Goal: Communication & Community: Answer question/provide support

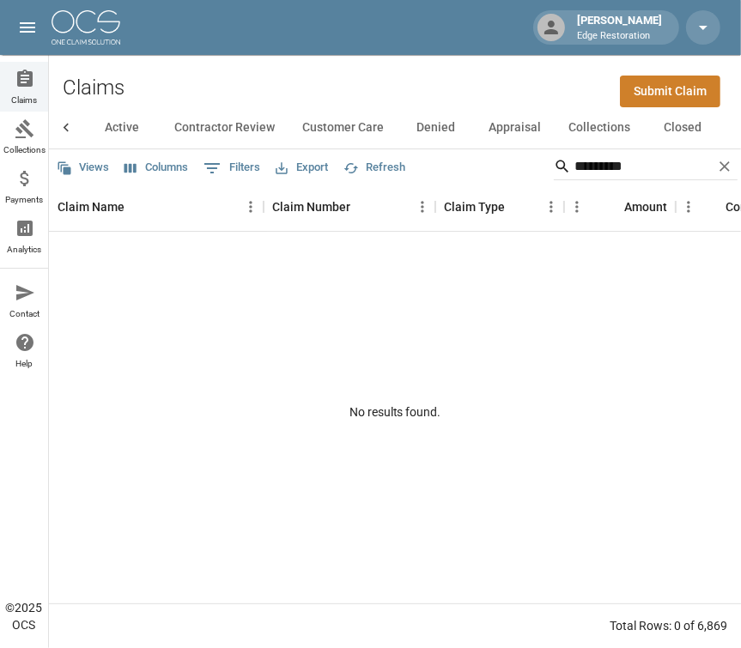
scroll to position [0, 86]
click at [721, 171] on icon "Clear" at bounding box center [724, 166] width 17 height 17
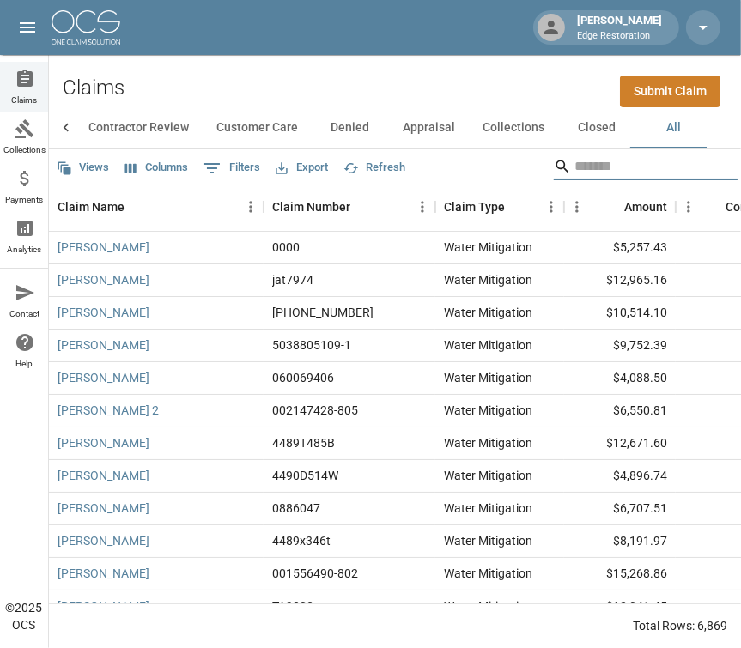
click at [636, 163] on input "Search" at bounding box center [643, 166] width 137 height 27
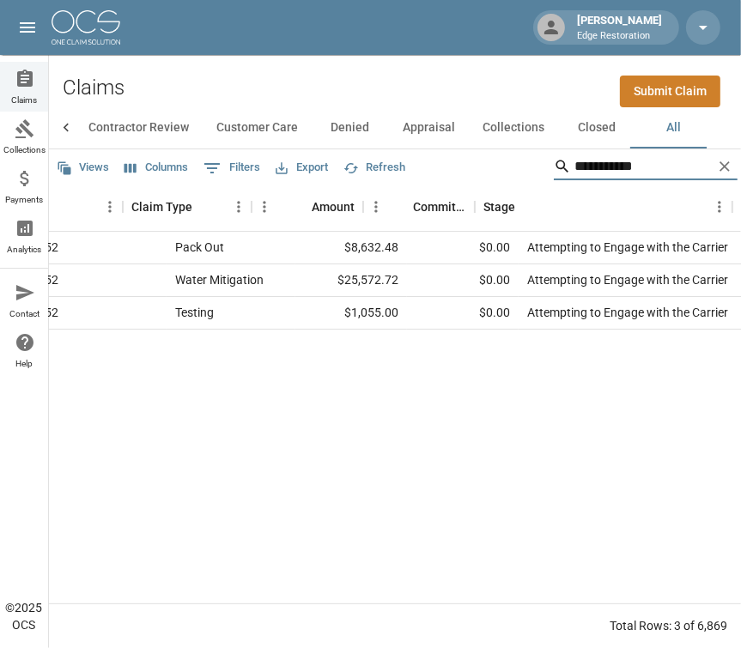
scroll to position [0, 211]
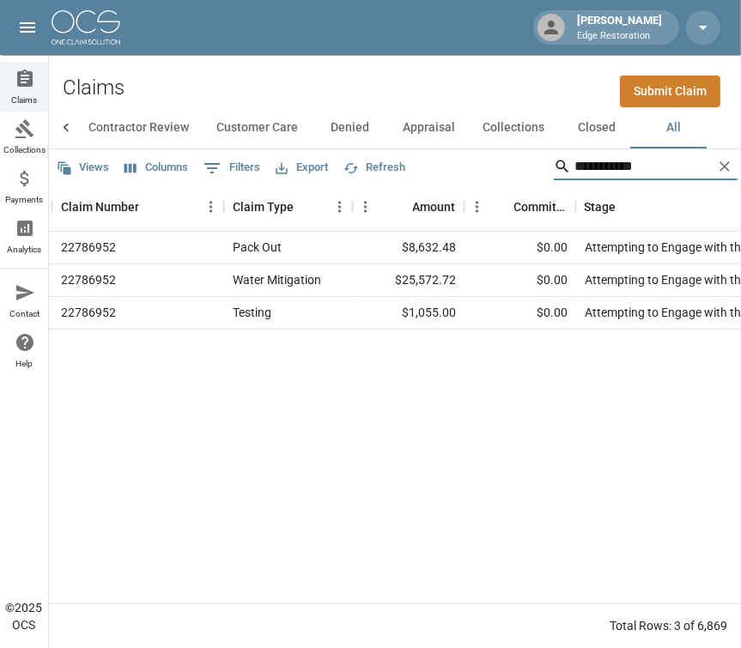
type input "**********"
click at [464, 489] on div "[PERSON_NAME] 22786952 Pack Out $8,632.48 $0.00 Attempting to Engage with the C…" at bounding box center [641, 418] width 1606 height 372
click at [320, 502] on div "[PERSON_NAME] 22786952 Pack Out $8,632.48 $0.00 Attempting to Engage with the C…" at bounding box center [641, 418] width 1606 height 372
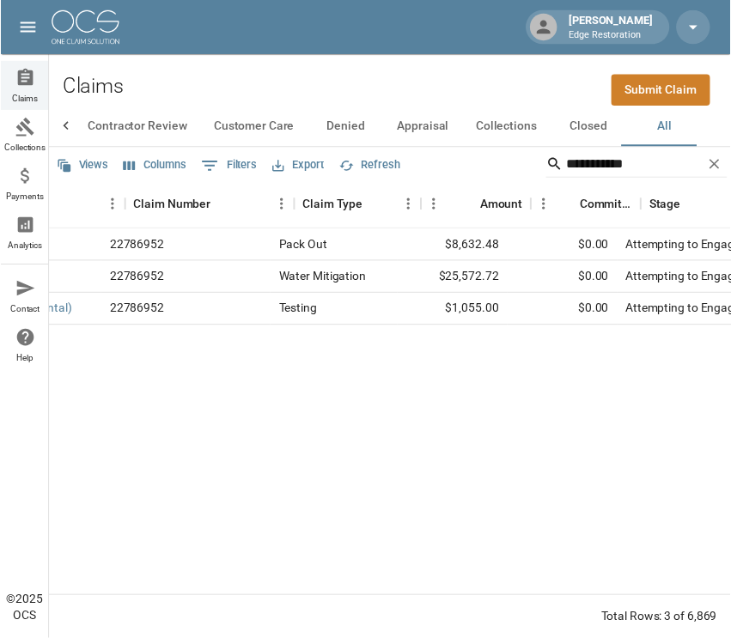
scroll to position [0, 0]
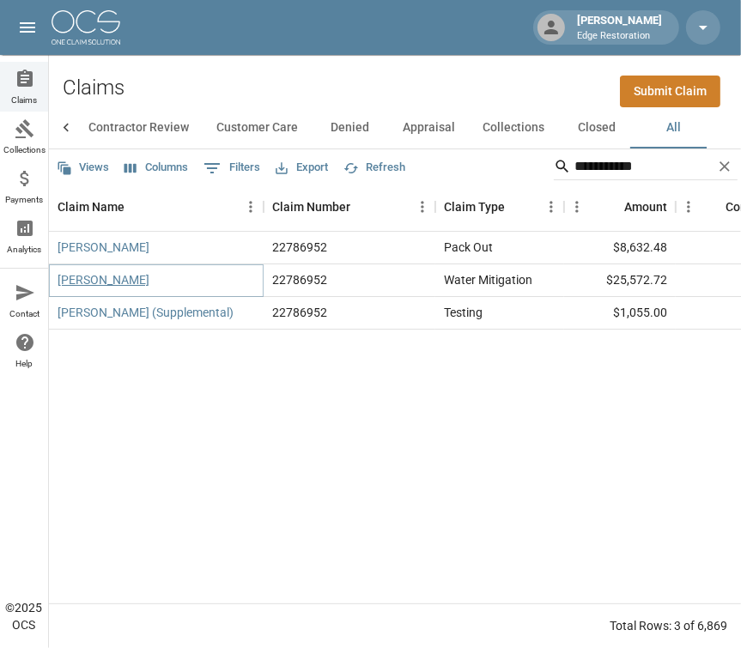
click at [81, 285] on link "[PERSON_NAME]" at bounding box center [104, 279] width 92 height 17
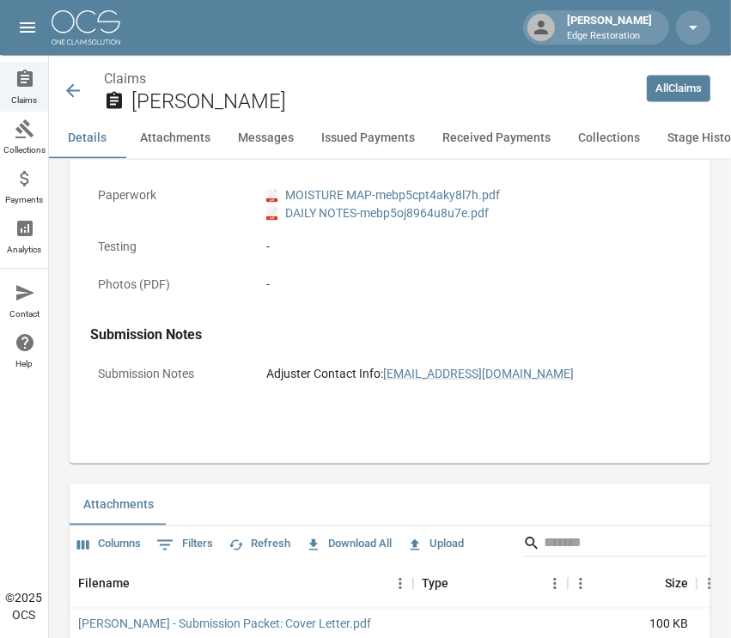
scroll to position [1304, 0]
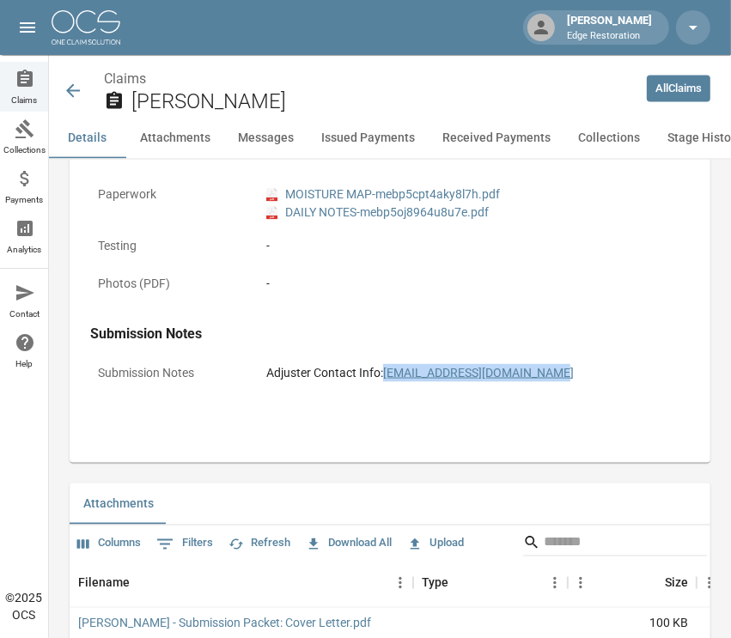
drag, startPoint x: 557, startPoint y: 357, endPoint x: 385, endPoint y: 371, distance: 172.3
click at [385, 371] on div "Submission Notes Adjuster Contact Info: [EMAIL_ADDRESS][DOMAIN_NAME]" at bounding box center [390, 375] width 600 height 38
copy link "[EMAIL_ADDRESS][DOMAIN_NAME]"
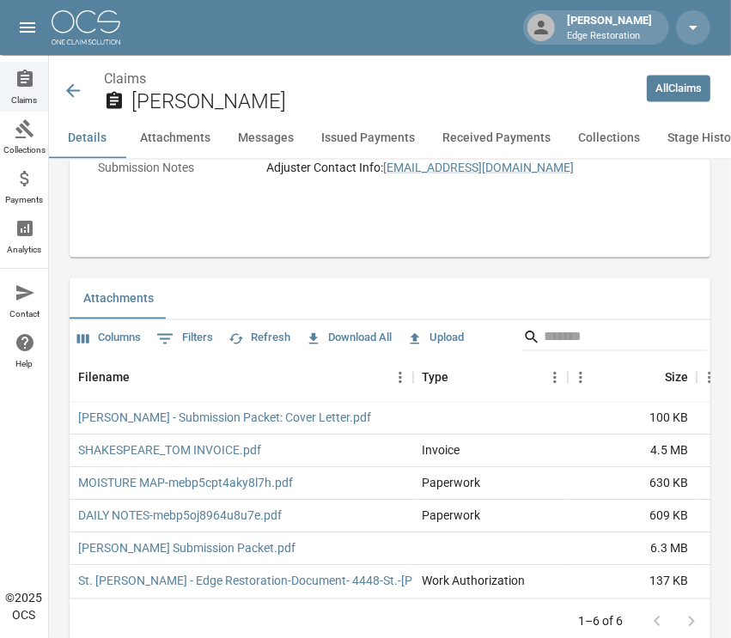
scroll to position [1510, 0]
click at [261, 409] on link "[PERSON_NAME] - Submission Packet: Cover Letter.pdf" at bounding box center [224, 417] width 293 height 17
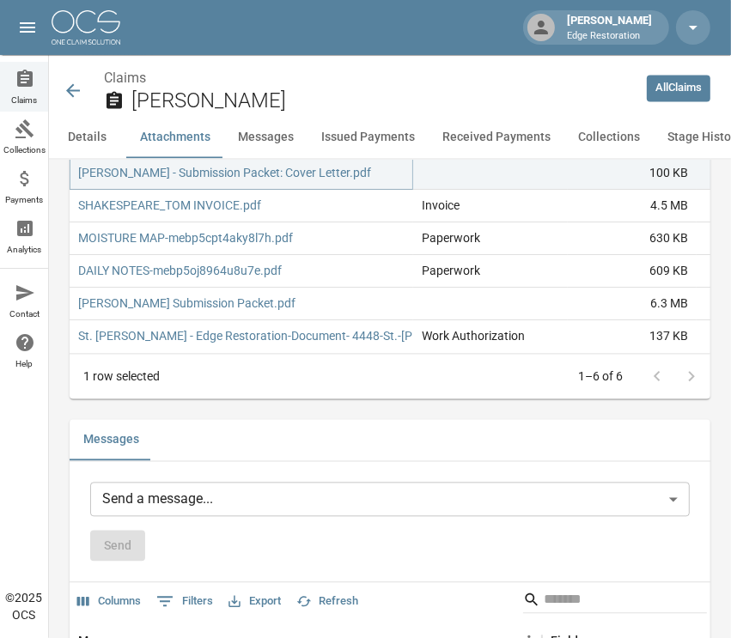
scroll to position [1753, 0]
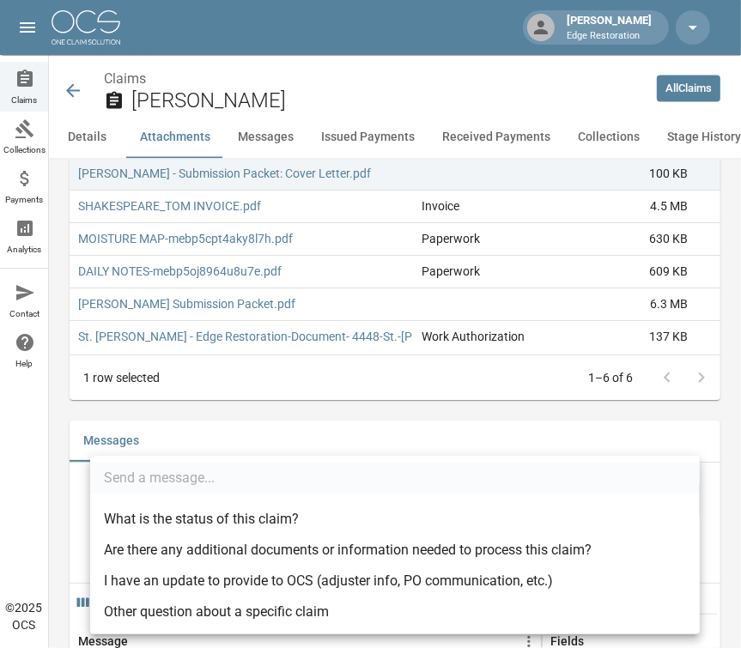
click at [241, 498] on body "[PERSON_NAME] Edge Restoration Claims Collections Payments Analytics Contact He…" at bounding box center [370, 272] width 741 height 4050
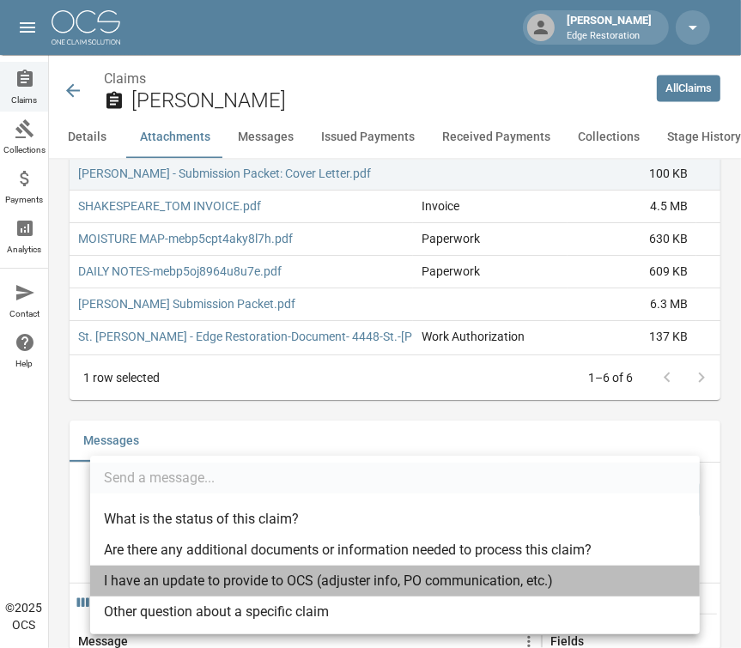
click at [264, 580] on li "I have an update to provide to OCS (adjuster info, PO communication, etc.)" at bounding box center [395, 581] width 610 height 31
type input "**********"
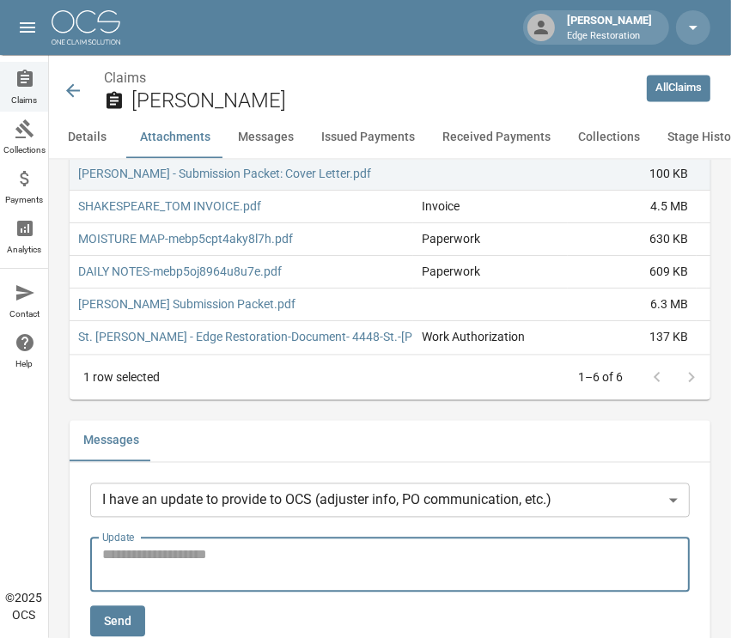
click at [247, 558] on textarea "Update" at bounding box center [389, 565] width 575 height 40
click at [304, 545] on textarea "Update" at bounding box center [389, 565] width 575 height 40
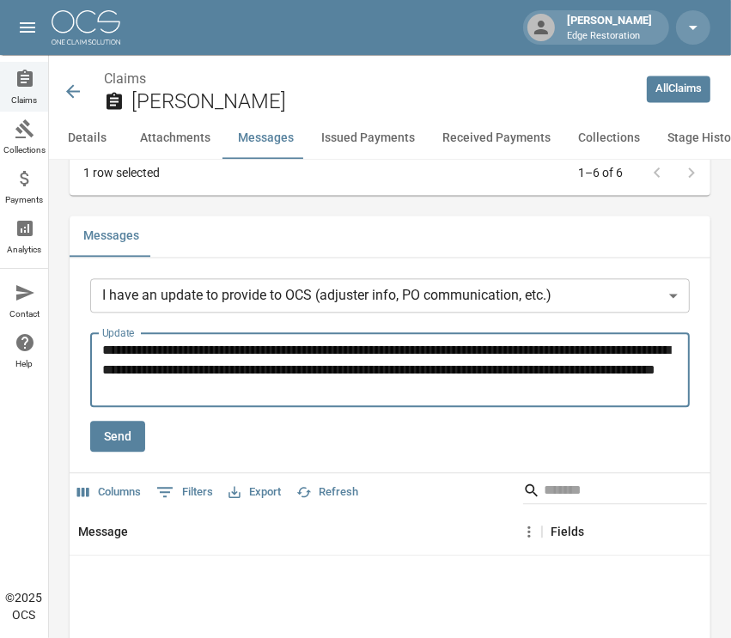
scroll to position [1959, 0]
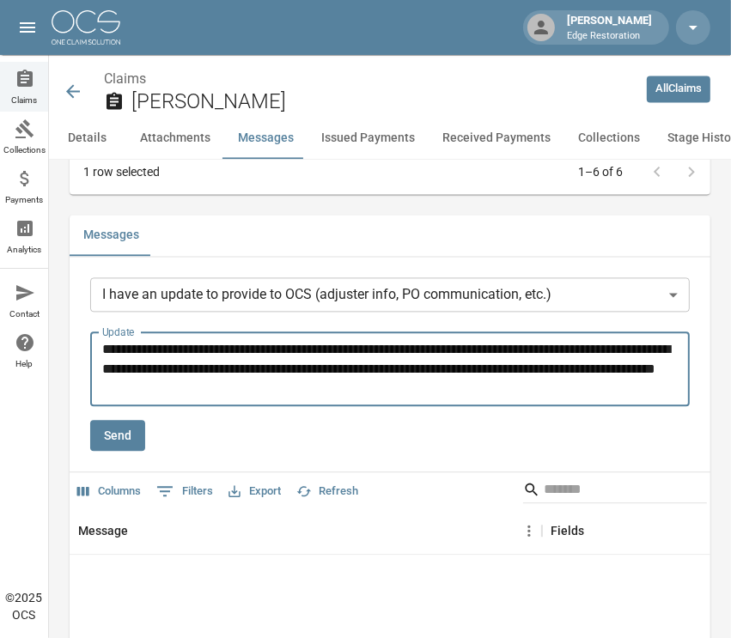
click at [253, 365] on textarea "**********" at bounding box center [395, 368] width 586 height 59
paste textarea "**********"
type textarea "**********"
click at [124, 423] on button "Send" at bounding box center [117, 436] width 55 height 32
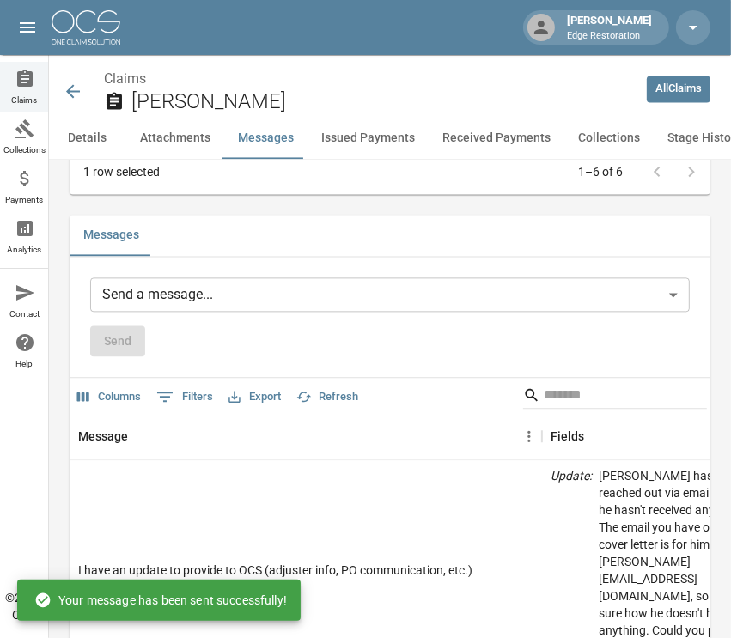
click at [77, 91] on icon at bounding box center [73, 91] width 14 height 14
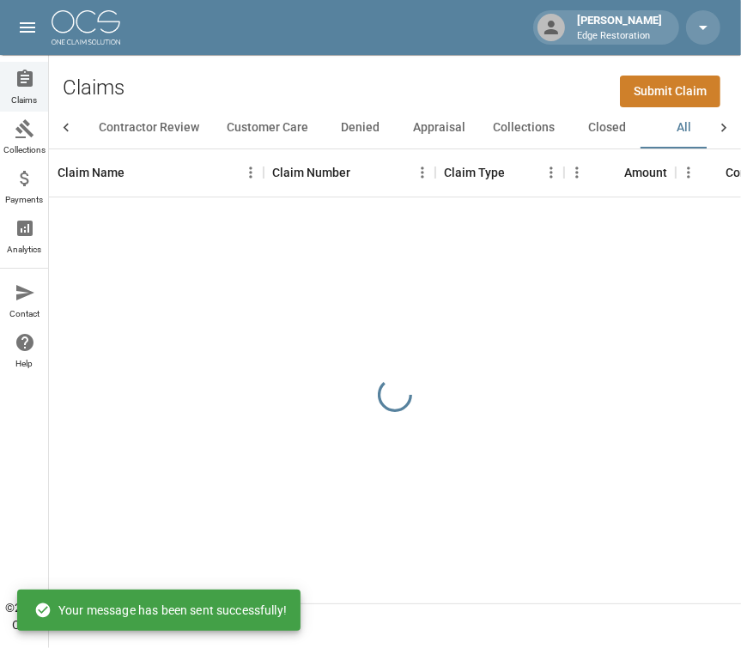
scroll to position [0, 86]
click at [66, 21] on img at bounding box center [86, 27] width 69 height 34
